Goal: Task Accomplishment & Management: Use online tool/utility

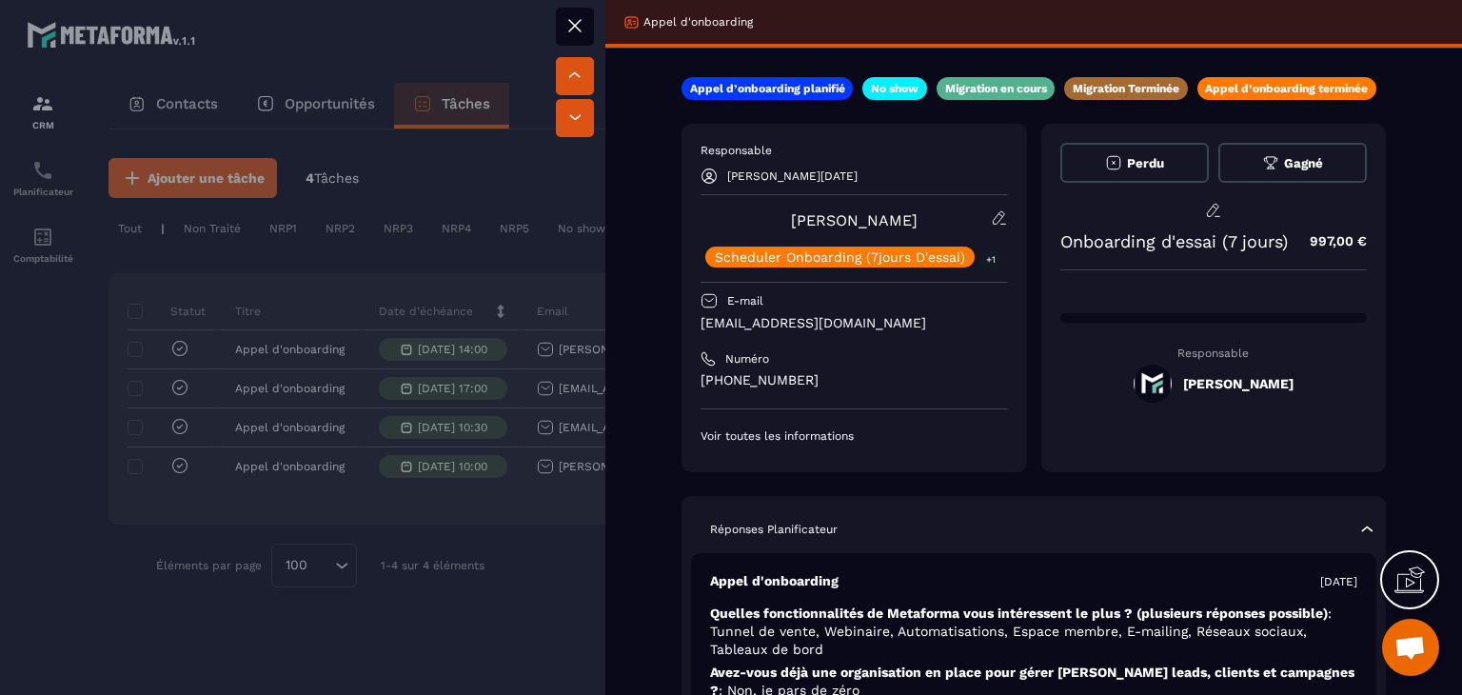
click at [114, 534] on div at bounding box center [731, 347] width 1462 height 695
